Goal: Task Accomplishment & Management: Complete application form

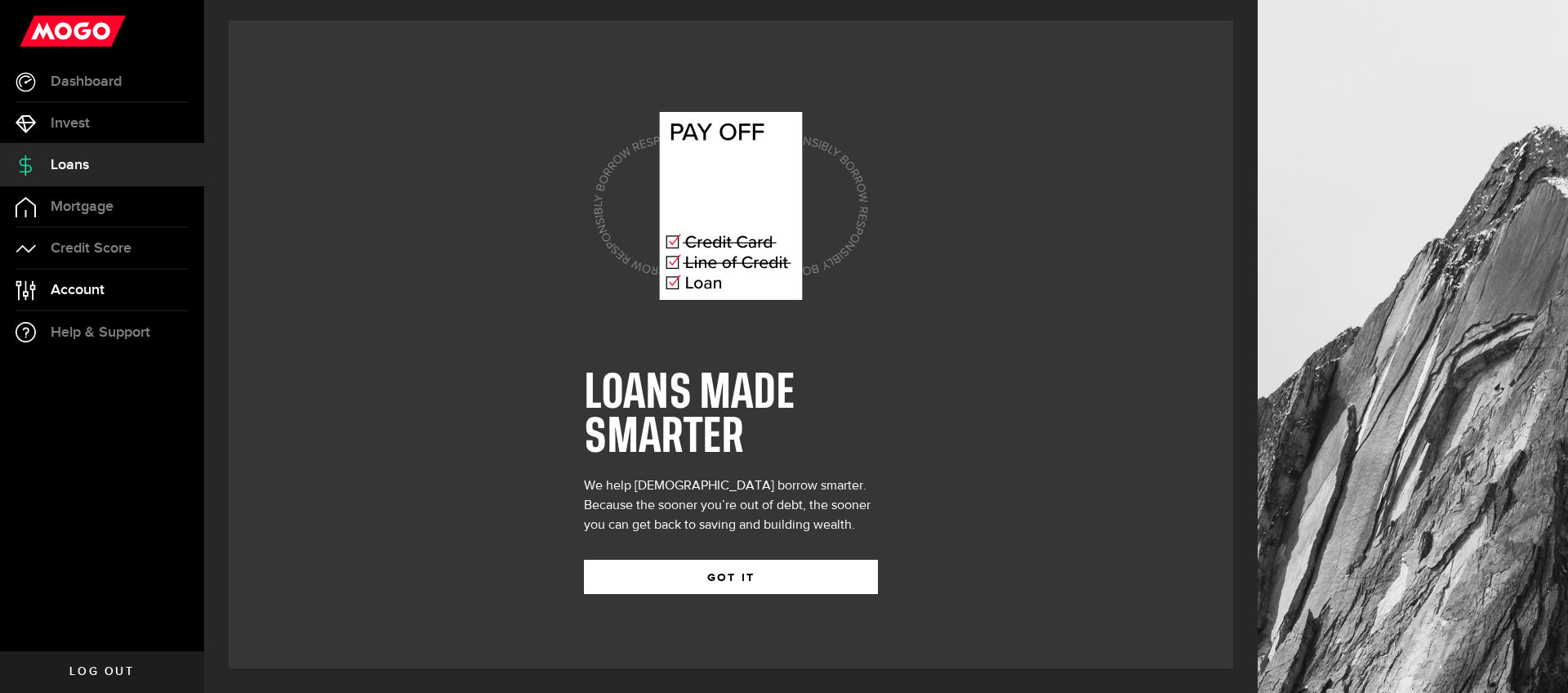
click at [61, 287] on span "Account" at bounding box center [77, 289] width 54 height 15
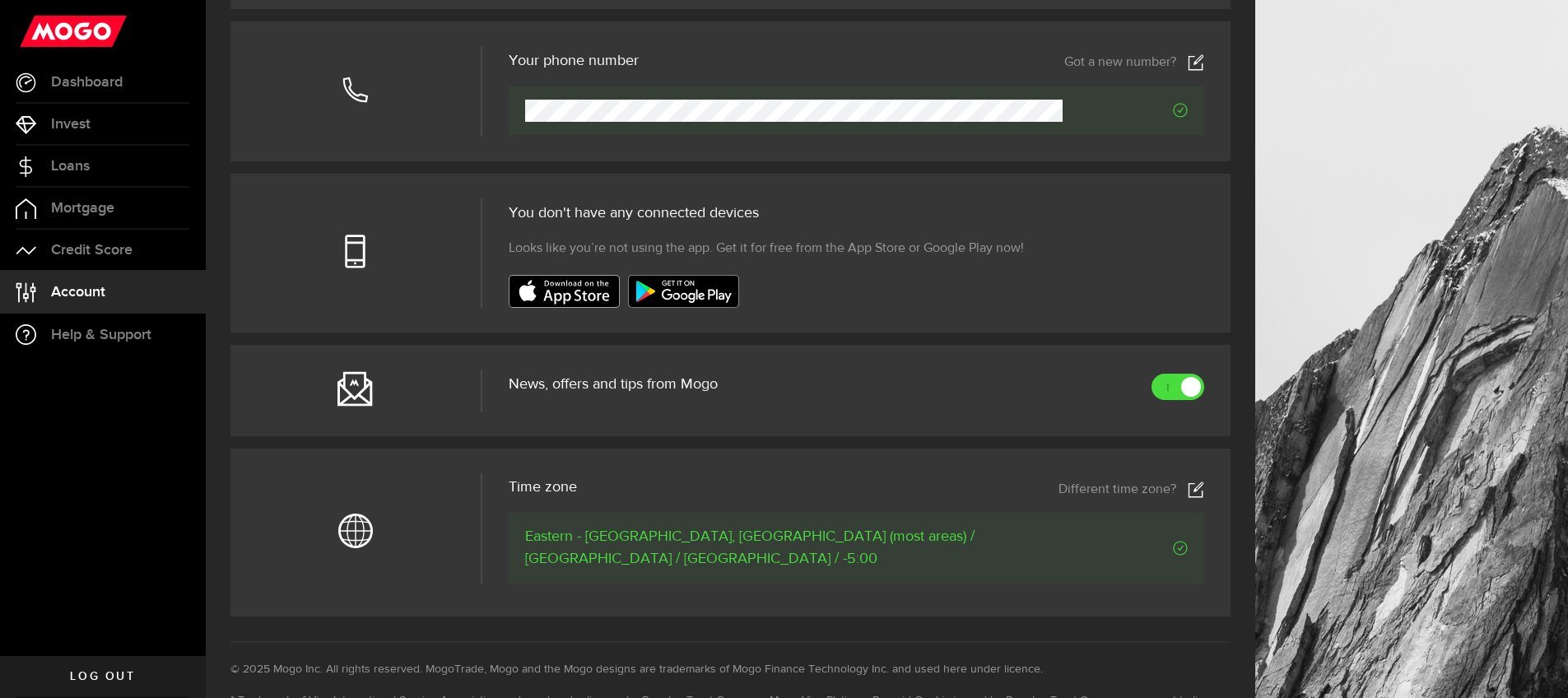
scroll to position [455, 0]
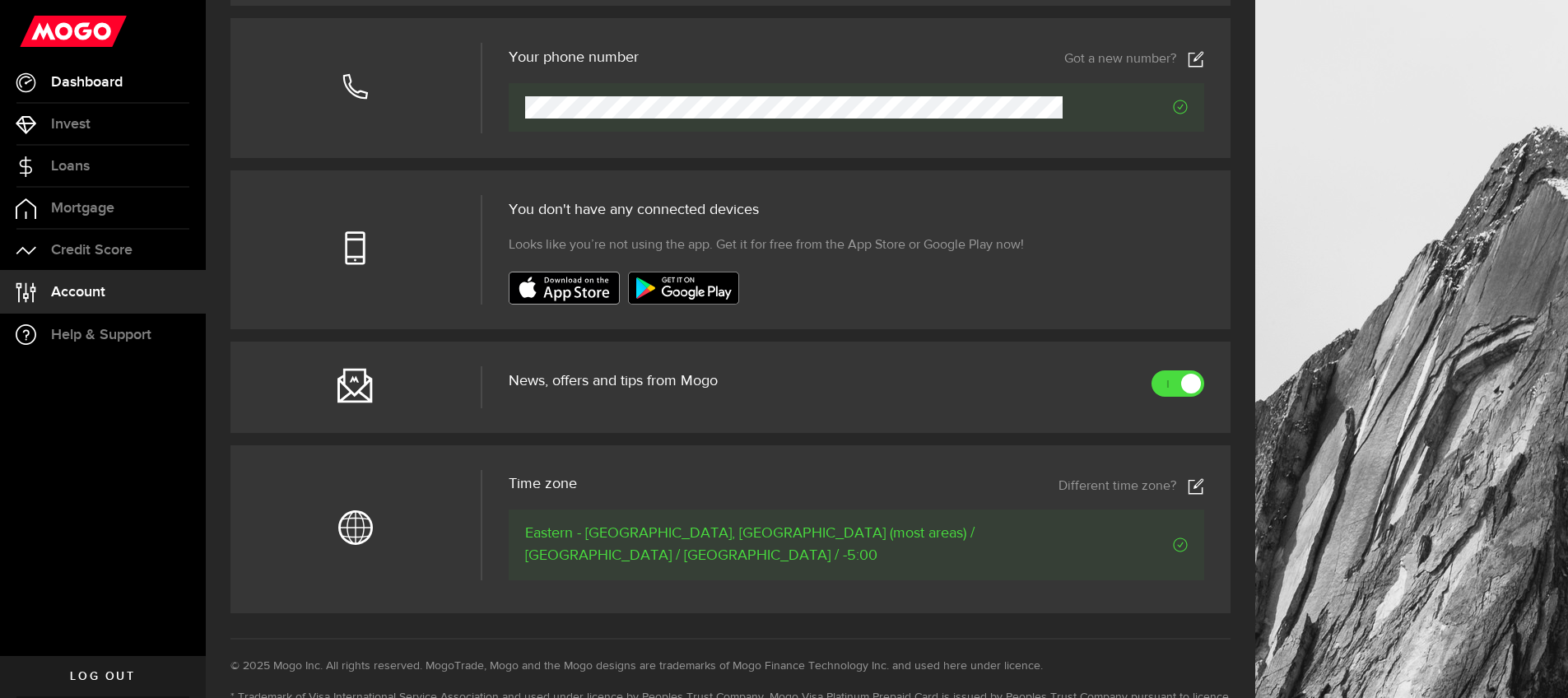
click at [117, 90] on span "Dashboard" at bounding box center [86, 82] width 71 height 15
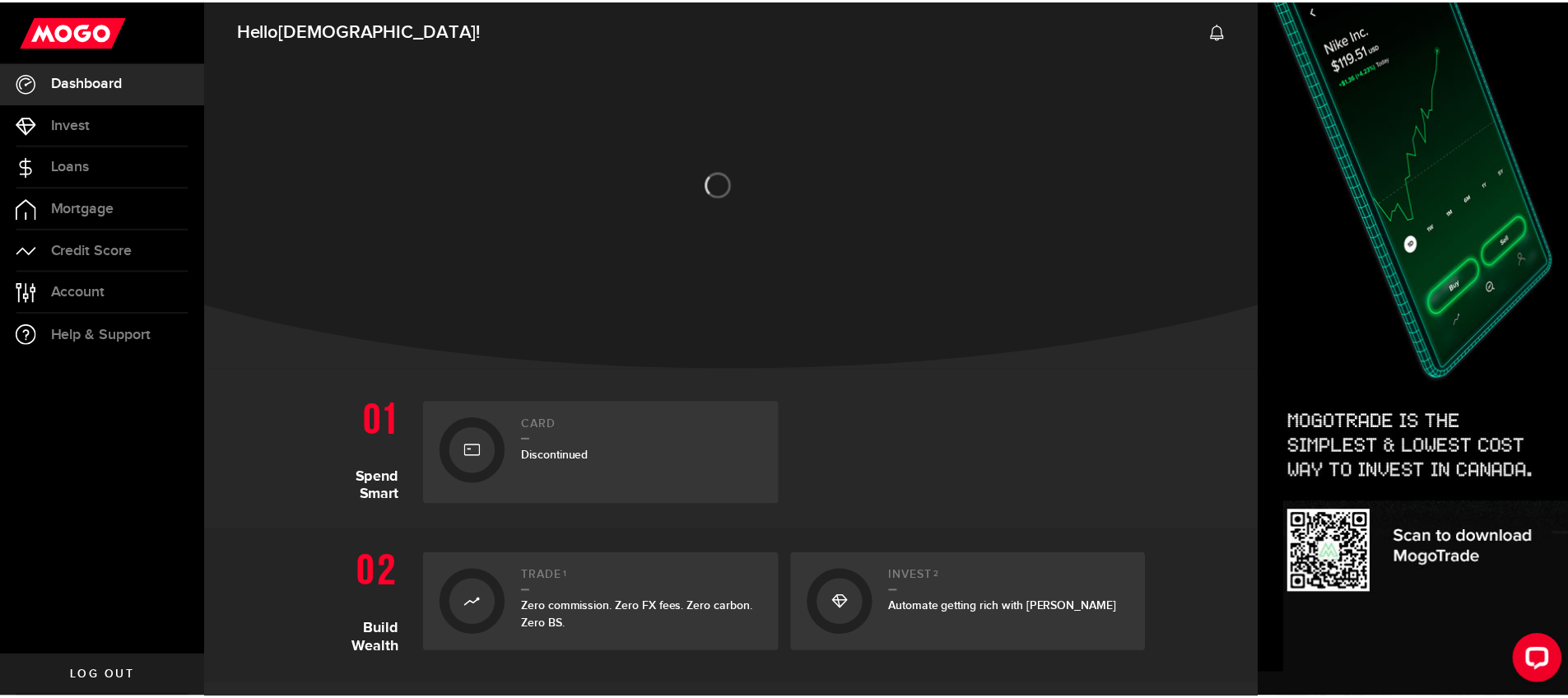
scroll to position [486, 0]
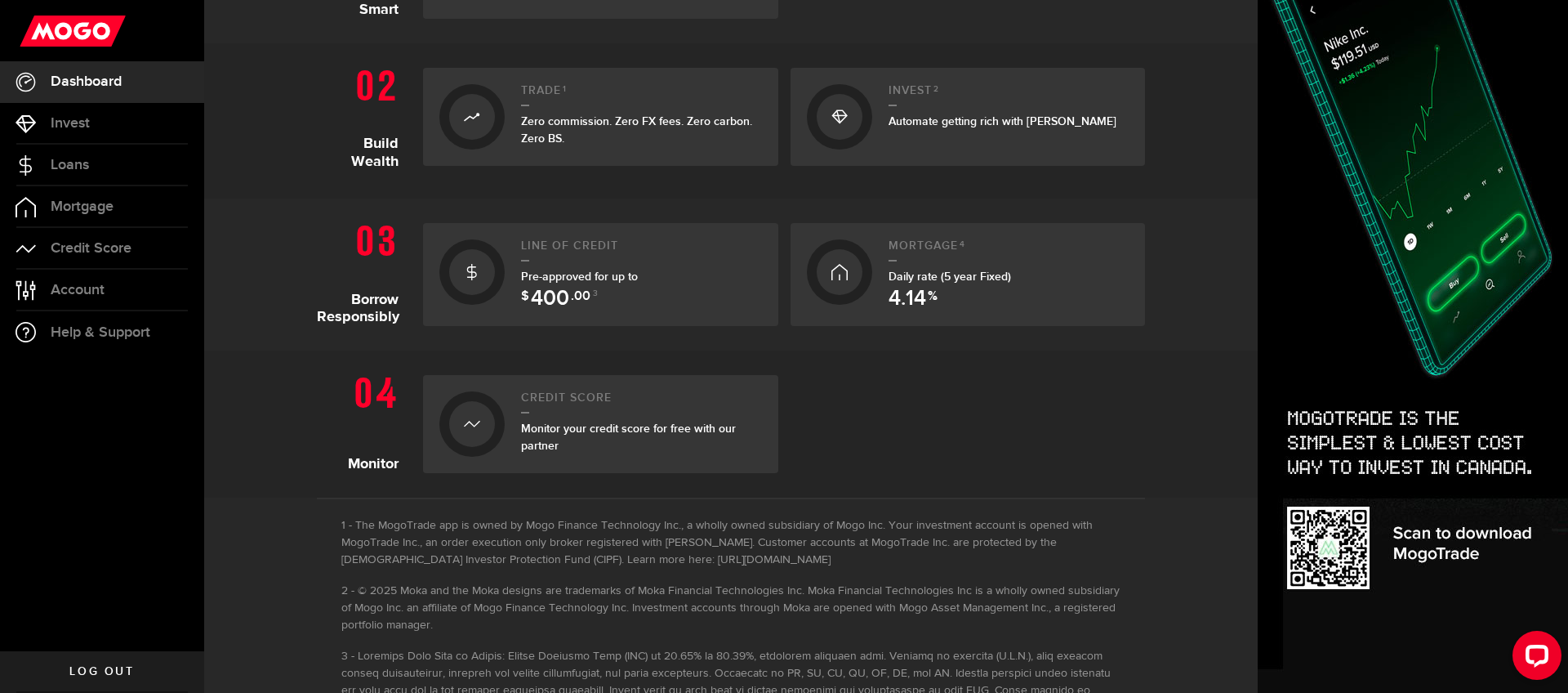
click at [580, 295] on span ".00" at bounding box center [580, 300] width 19 height 19
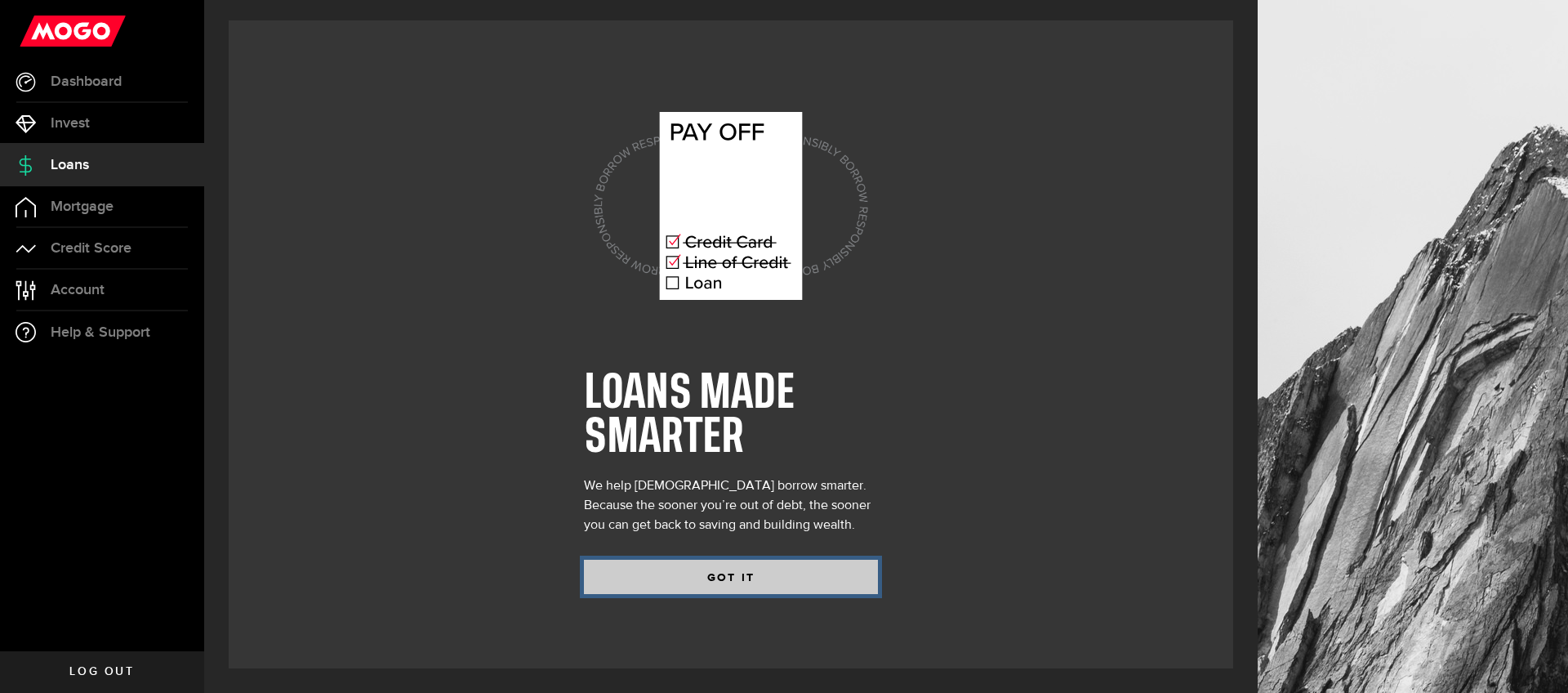
click at [753, 569] on button "GOT IT" at bounding box center [731, 576] width 294 height 35
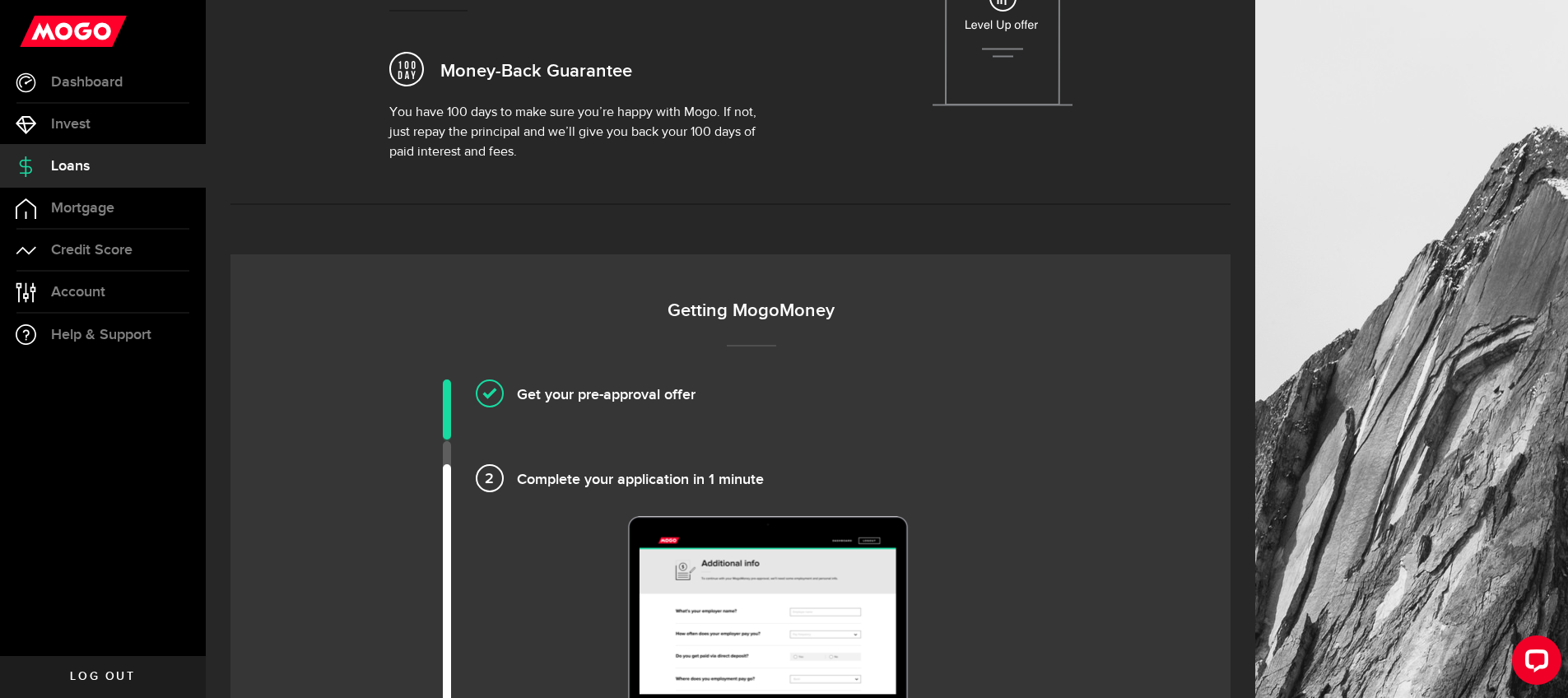
scroll to position [784, 0]
